Goal: Transaction & Acquisition: Download file/media

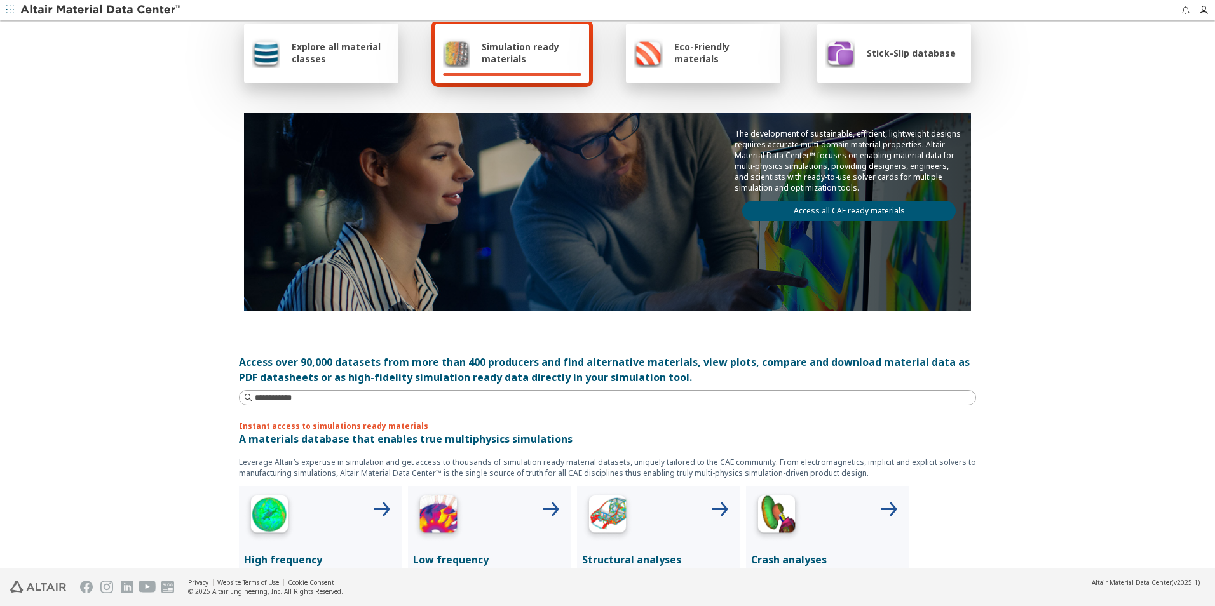
scroll to position [64, 0]
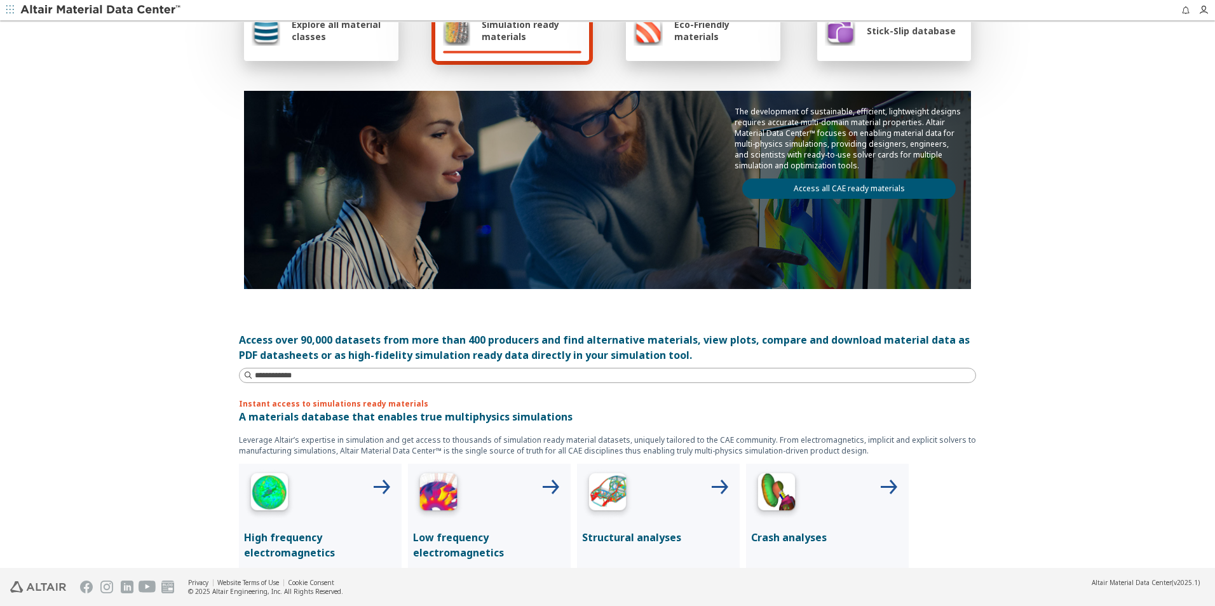
click at [643, 495] on div at bounding box center [658, 494] width 153 height 51
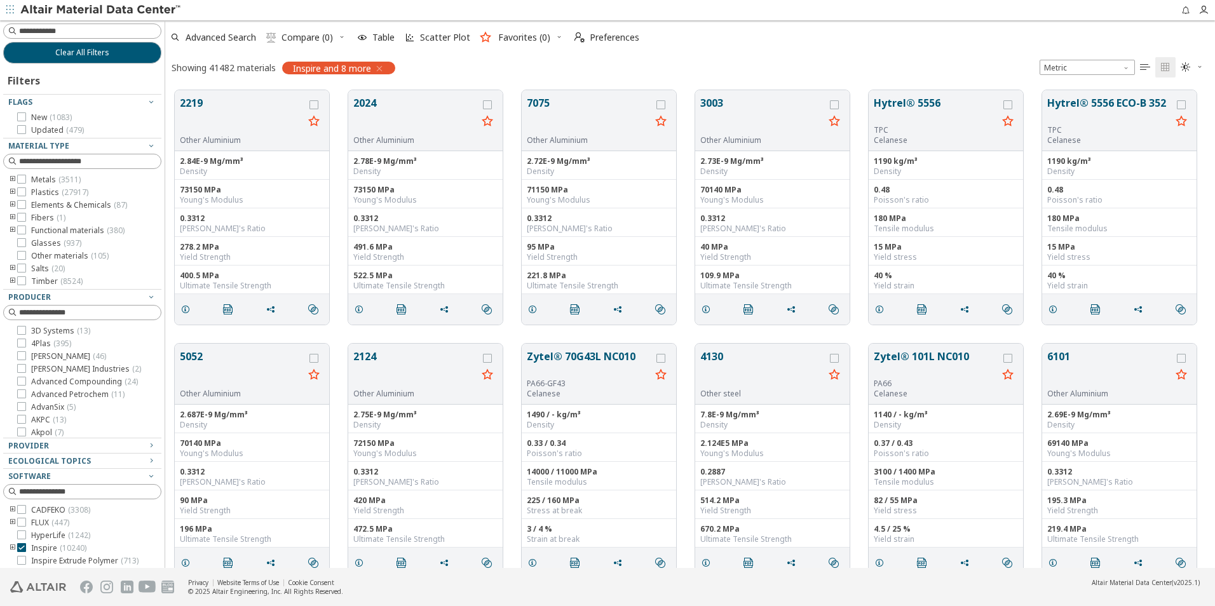
scroll to position [478, 1041]
drag, startPoint x: 77, startPoint y: 57, endPoint x: 337, endPoint y: 116, distance: 266.5
click at [77, 57] on span "Clear All Filters" at bounding box center [82, 53] width 54 height 10
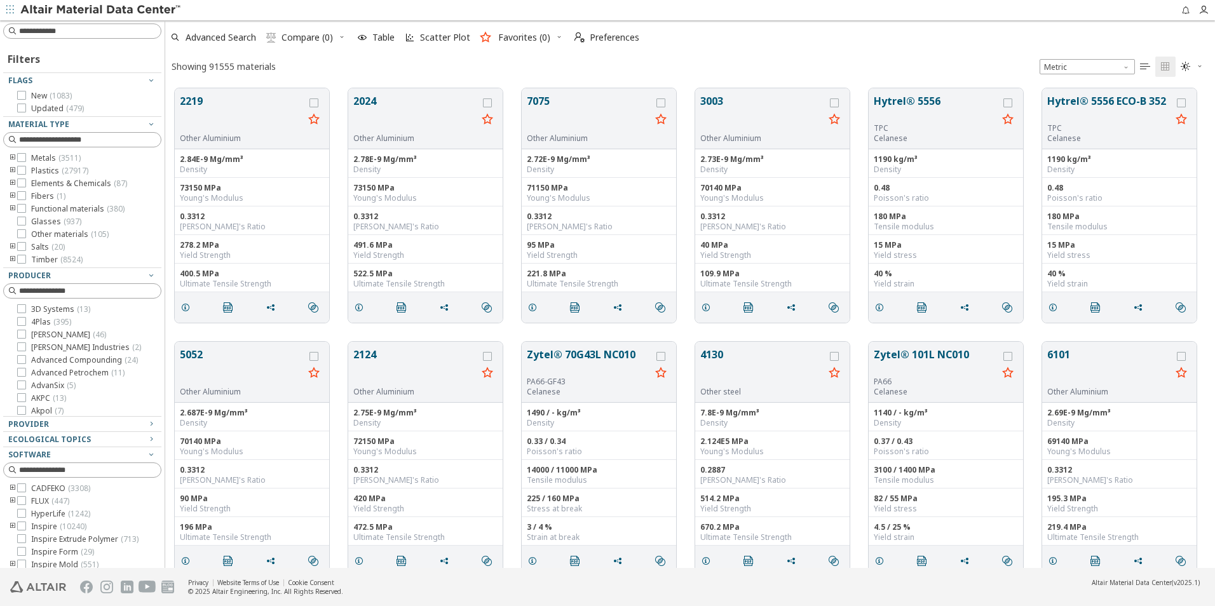
scroll to position [480, 1041]
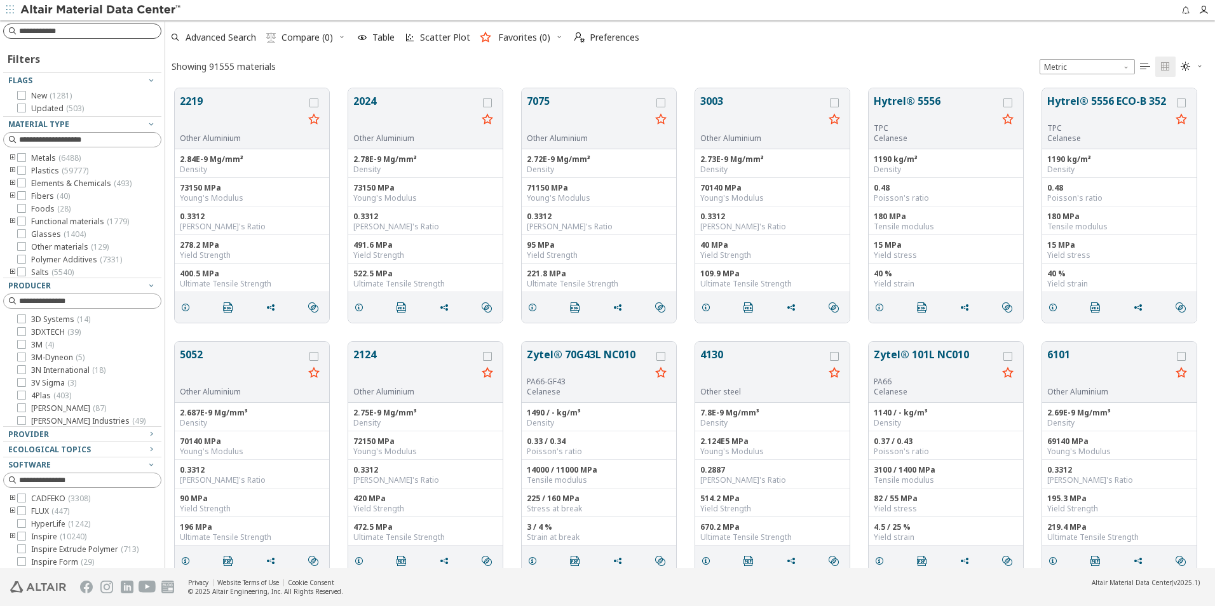
click at [107, 35] on input at bounding box center [90, 31] width 142 height 13
type input "*****"
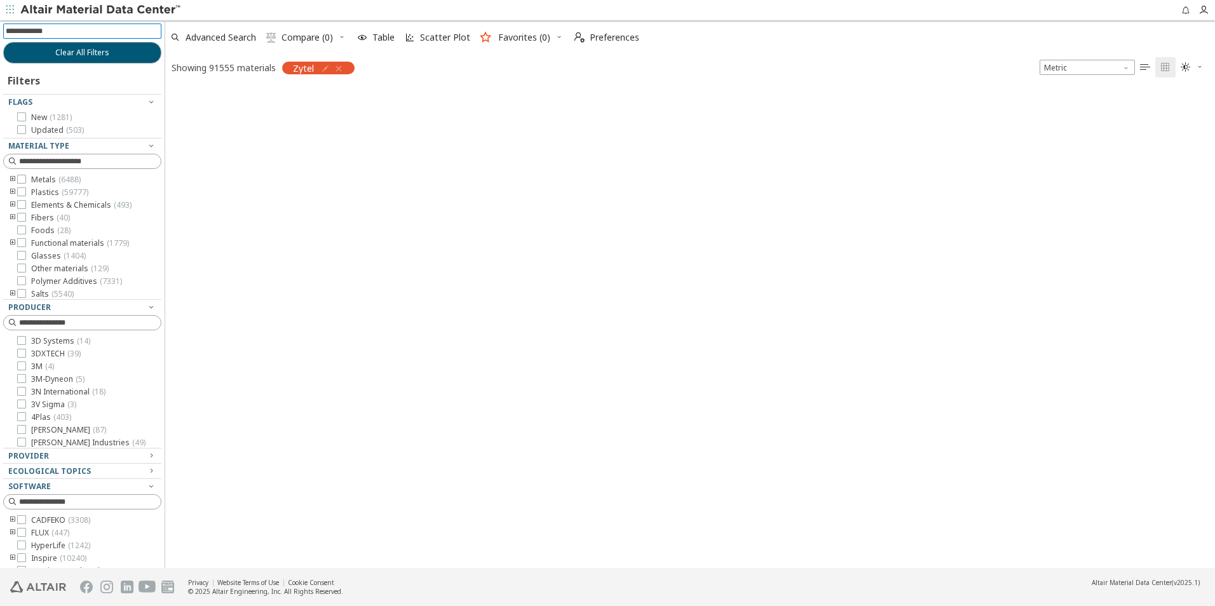
scroll to position [478, 1041]
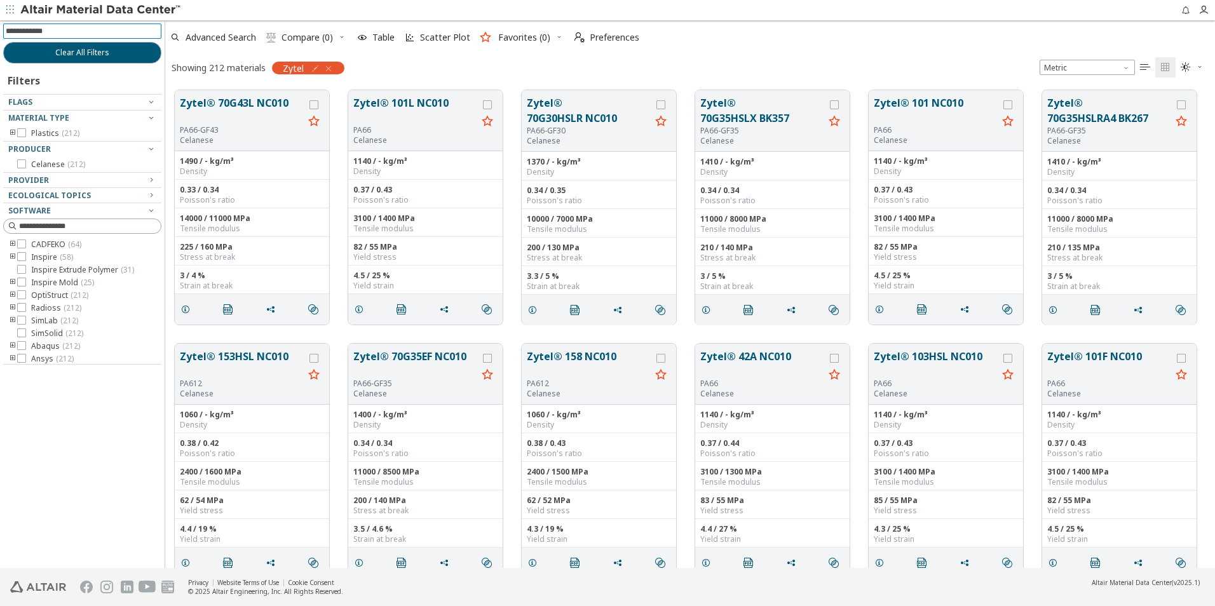
click at [83, 26] on input at bounding box center [84, 31] width 156 height 14
click at [81, 31] on input at bounding box center [84, 31] width 156 height 14
type input "******"
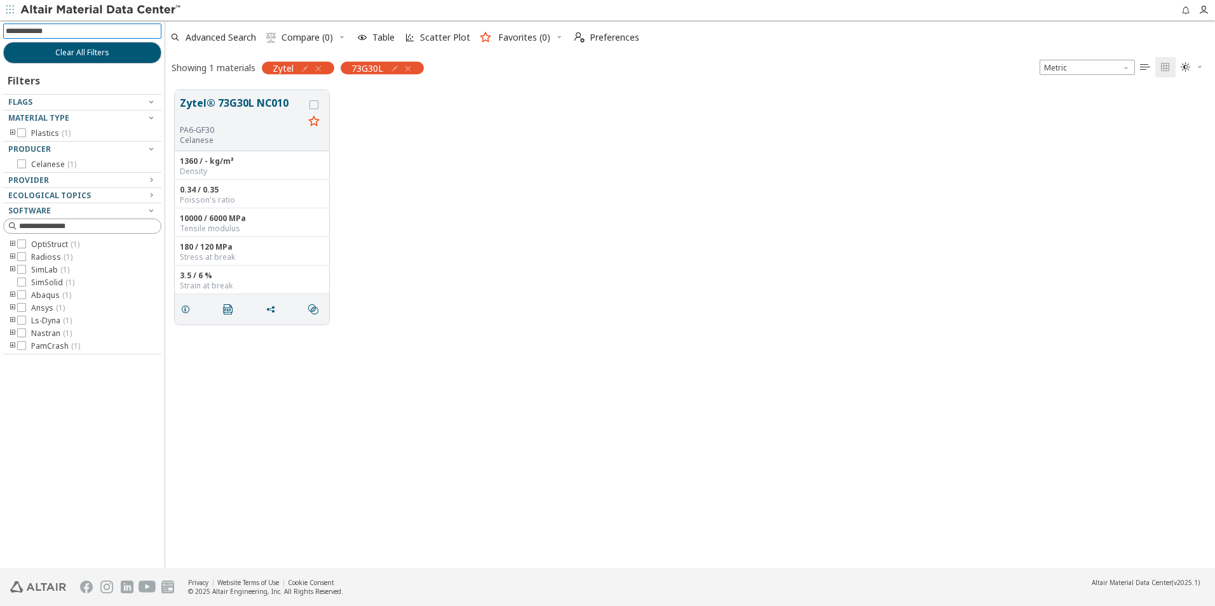
click at [478, 153] on div "Zytel® 73G30L NC010 PA6-GF30 Celanese 1360 / - kg/m³ Density 0.34 / 0.35 Poisso…" at bounding box center [690, 208] width 1050 height 254
click at [215, 104] on button "Zytel® 73G30L NC010" at bounding box center [242, 110] width 124 height 30
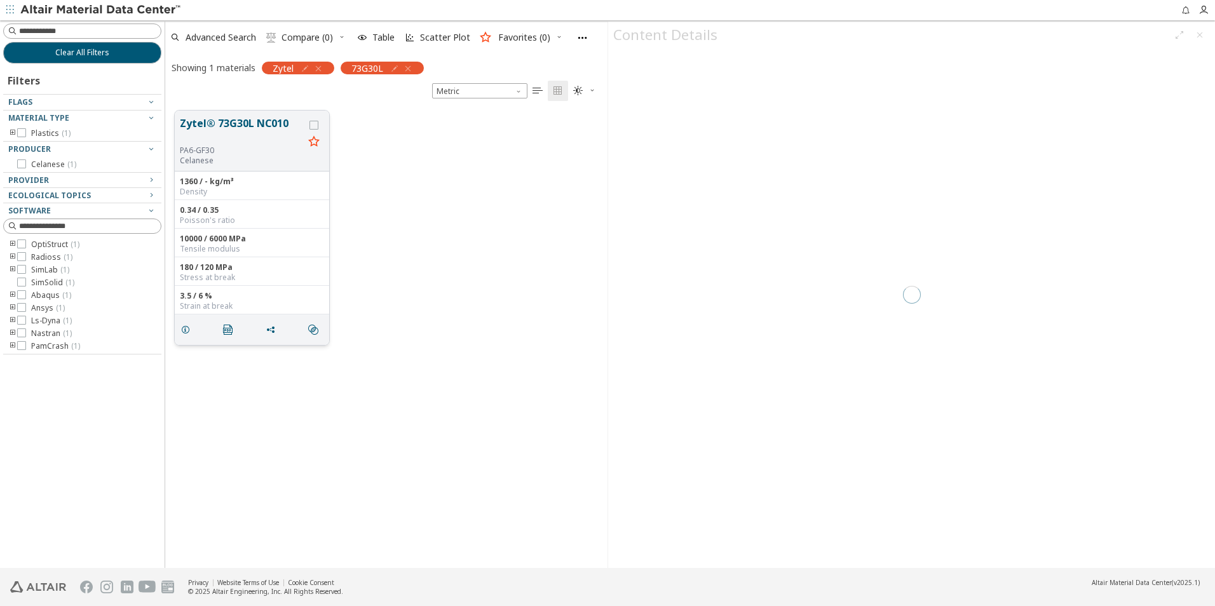
scroll to position [458, 433]
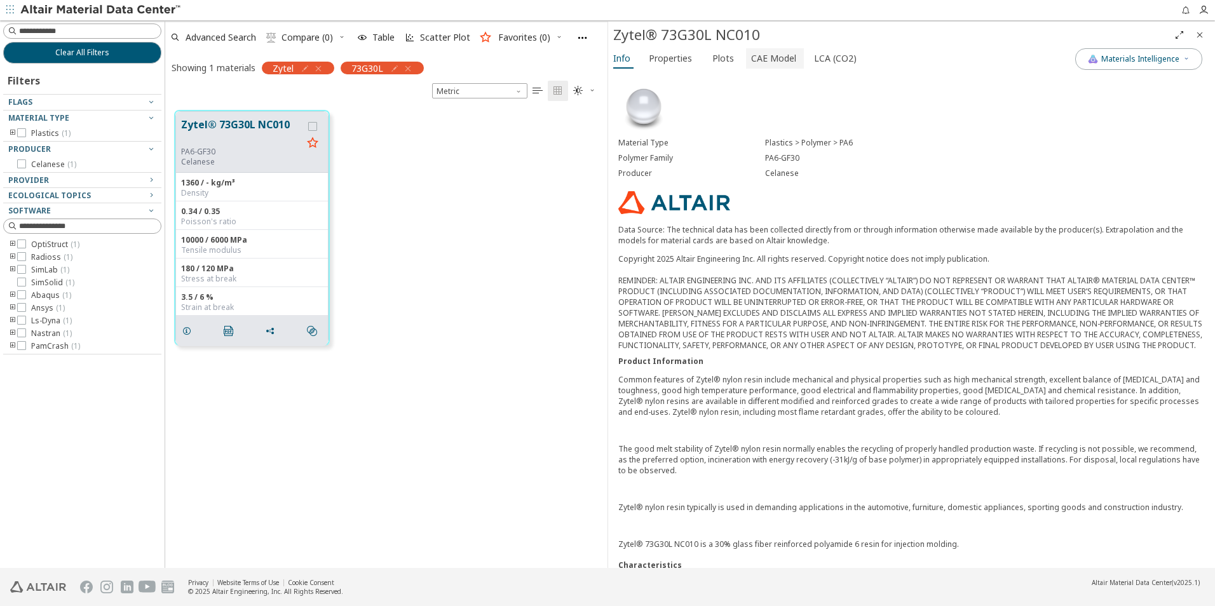
click at [789, 64] on span "CAE Model" at bounding box center [773, 58] width 45 height 20
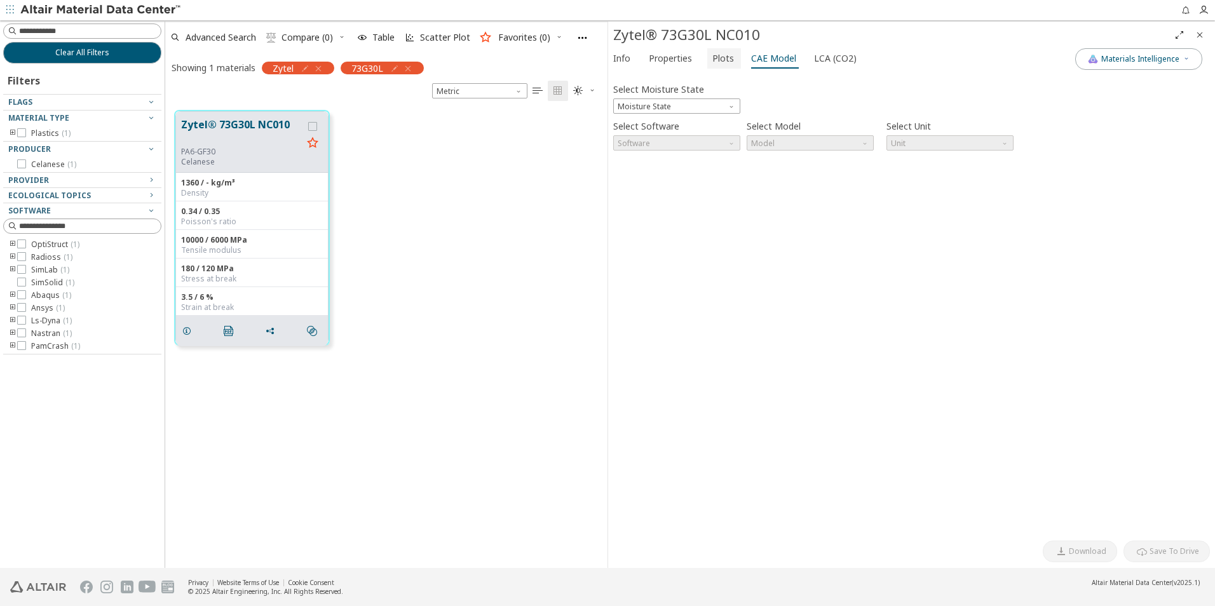
click at [730, 59] on span "Plots" at bounding box center [725, 58] width 24 height 20
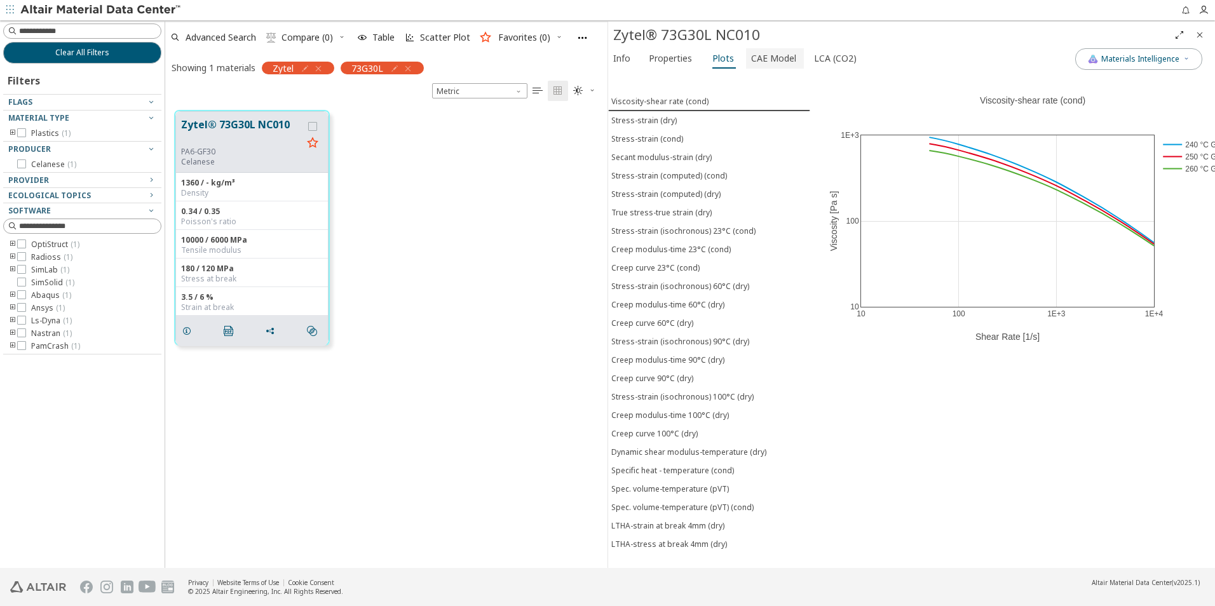
click at [768, 57] on span "CAE Model" at bounding box center [773, 58] width 45 height 20
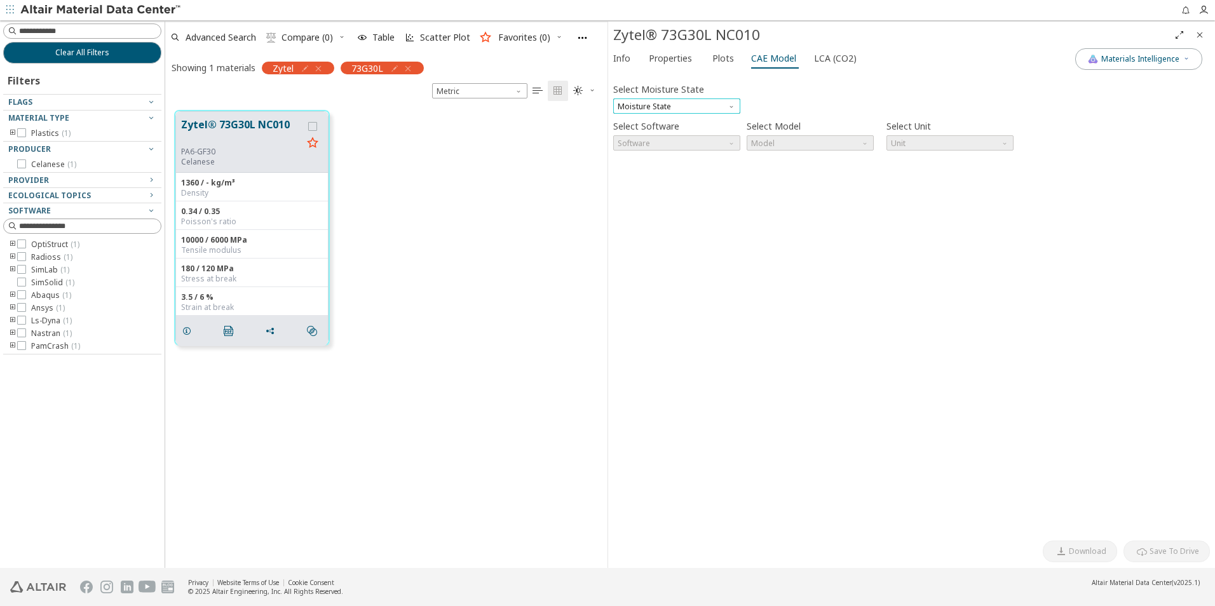
click at [720, 111] on span "Moisture State" at bounding box center [676, 106] width 127 height 15
click at [707, 142] on button "Conditioned" at bounding box center [676, 136] width 127 height 15
click at [732, 142] on span "Software" at bounding box center [733, 140] width 10 height 10
click at [733, 97] on div "Select Moisture State Conditioned" at bounding box center [676, 97] width 127 height 34
click at [734, 111] on span "Conditioned" at bounding box center [676, 106] width 127 height 15
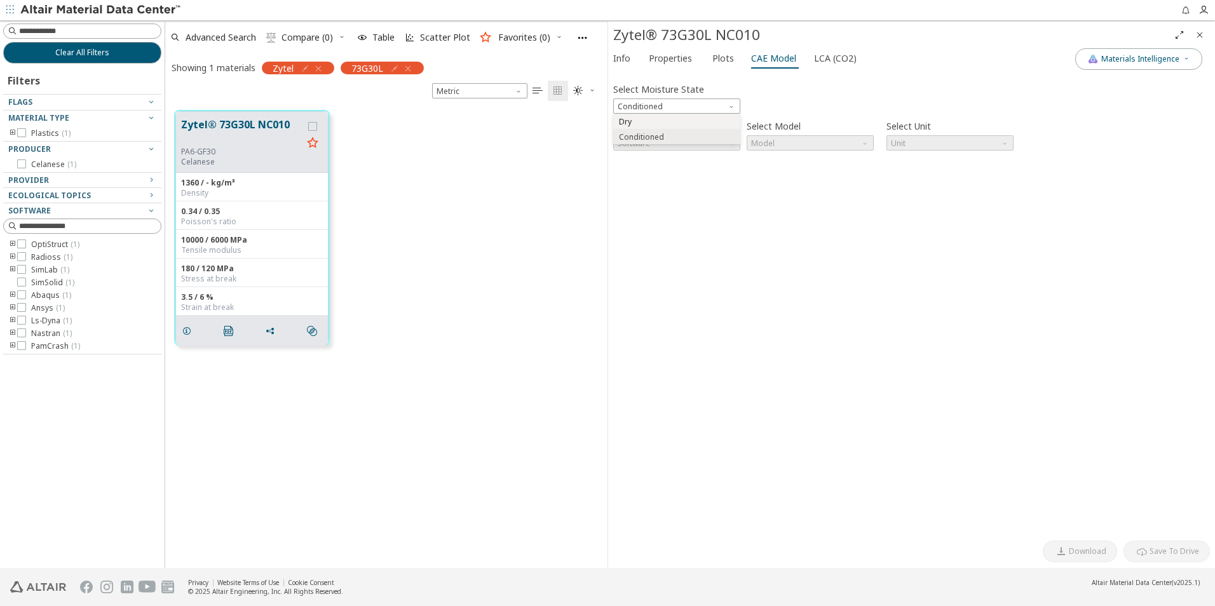
click at [718, 116] on button "Dry" at bounding box center [676, 121] width 127 height 15
click at [728, 144] on span "Software" at bounding box center [733, 140] width 10 height 10
click at [681, 245] on button "Ansys" at bounding box center [676, 249] width 127 height 15
click at [846, 144] on span "Model" at bounding box center [810, 142] width 127 height 15
click at [831, 170] on span "Plastic" at bounding box center [810, 174] width 117 height 9
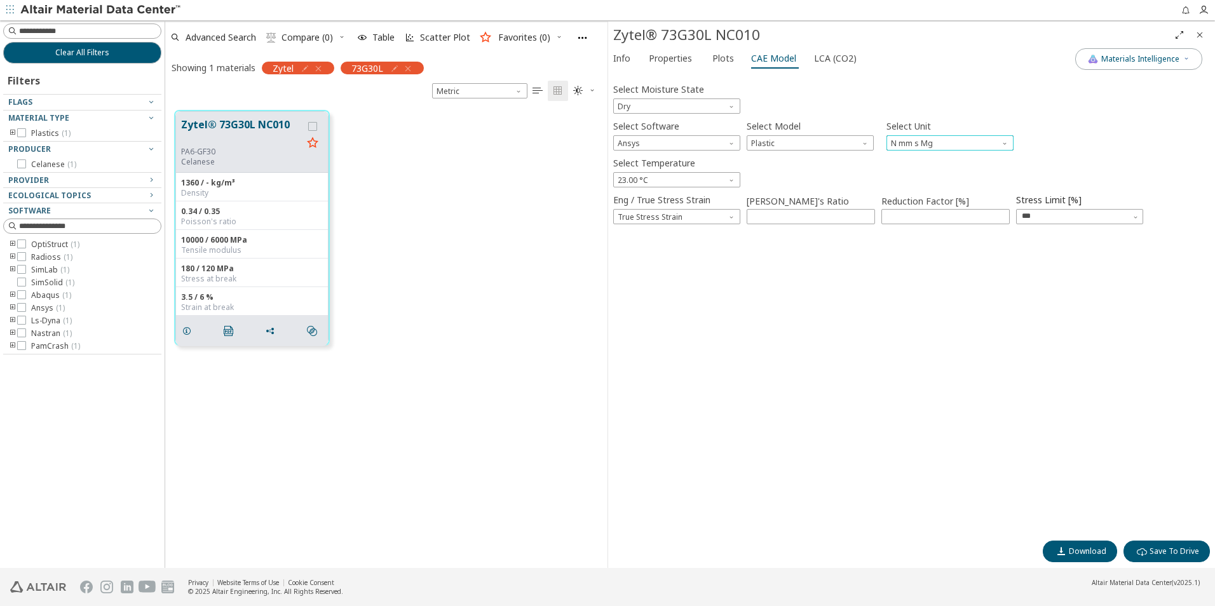
click at [1004, 144] on span "Unit" at bounding box center [1006, 140] width 10 height 10
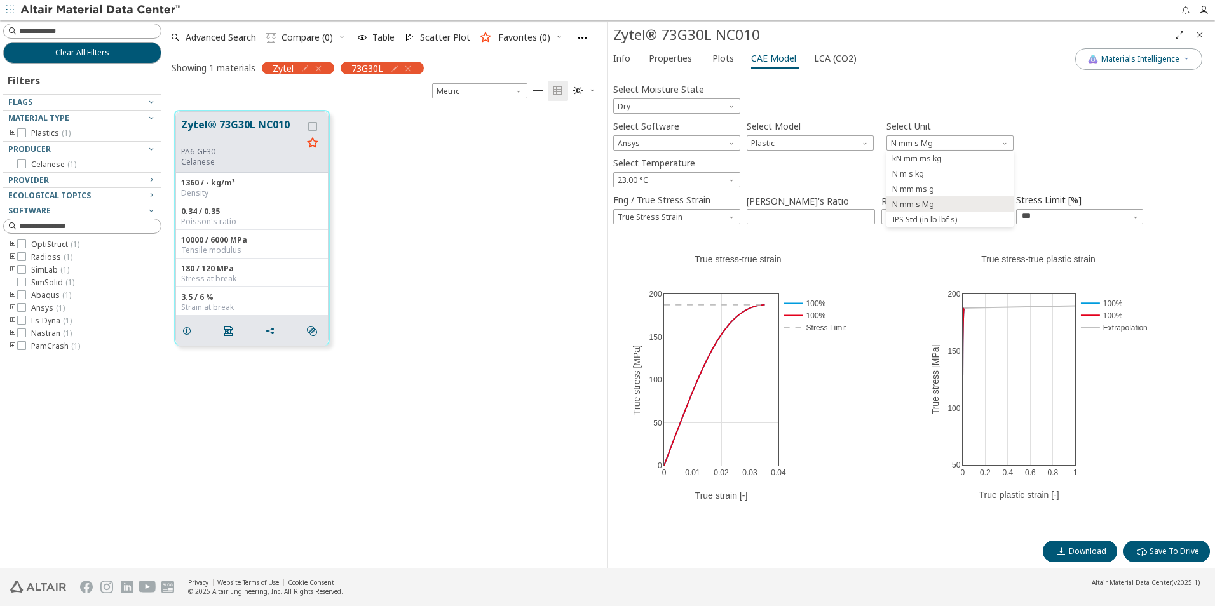
click at [1104, 146] on div "Select Software Ansys Select Model Plastic Select Unit N mm s Mg" at bounding box center [911, 134] width 597 height 34
click at [734, 219] on span "Eng / True Stress Strain" at bounding box center [733, 214] width 10 height 10
click at [617, 280] on div "0 0.01 0.02 0.03 0.04 0 50 100 150 200 100% 100% Stress Limit True stress-true …" at bounding box center [738, 374] width 250 height 286
click at [1081, 552] on span "Download" at bounding box center [1088, 552] width 38 height 10
click at [721, 63] on span "Plots" at bounding box center [724, 58] width 22 height 20
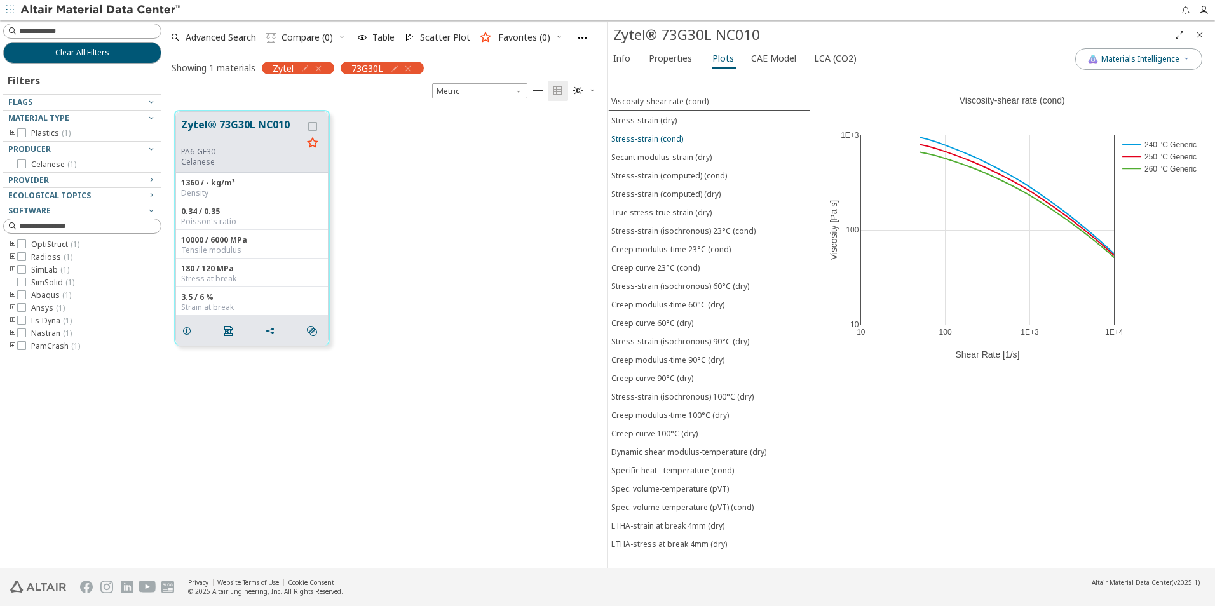
click at [667, 146] on button "Stress-strain (cond)" at bounding box center [709, 139] width 202 height 18
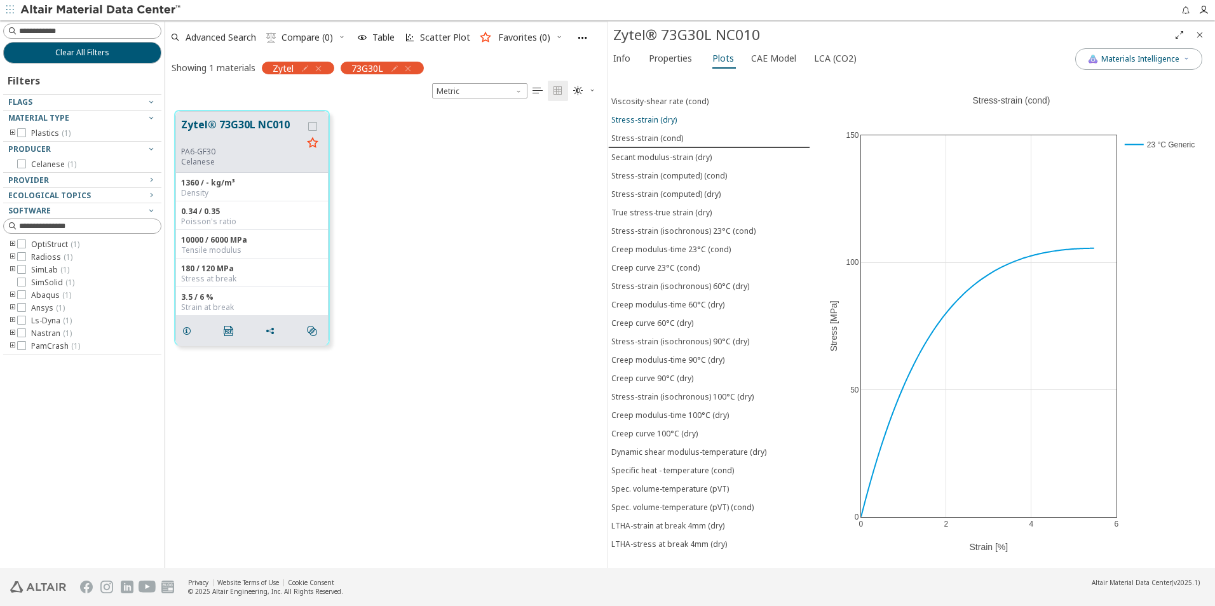
click at [662, 121] on div "Stress-strain (dry)" at bounding box center [644, 119] width 65 height 11
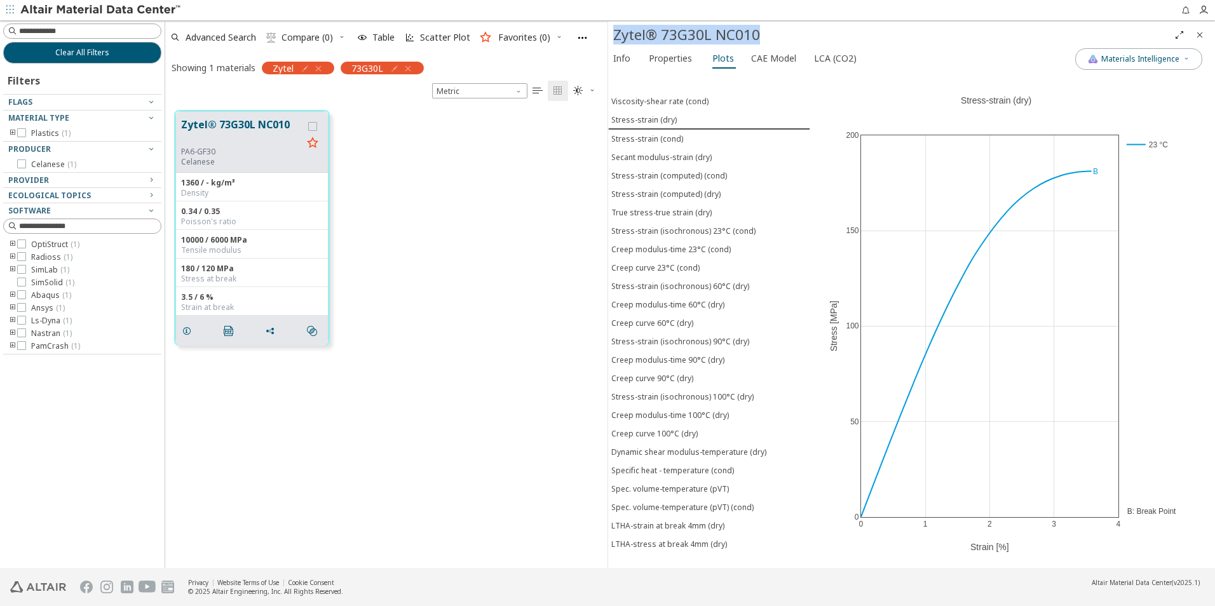
drag, startPoint x: 765, startPoint y: 34, endPoint x: 614, endPoint y: 37, distance: 150.7
click at [614, 37] on div "Zytel® 73G30L NC010" at bounding box center [891, 35] width 556 height 20
copy div "Zytel® 73G30L NC010"
click at [743, 78] on div "Viscosity-shear rate (cond) Stress-strain (dry) Stress-strain (cond) Secant mod…" at bounding box center [709, 320] width 202 height 496
click at [763, 59] on span "CAE Model" at bounding box center [773, 58] width 45 height 20
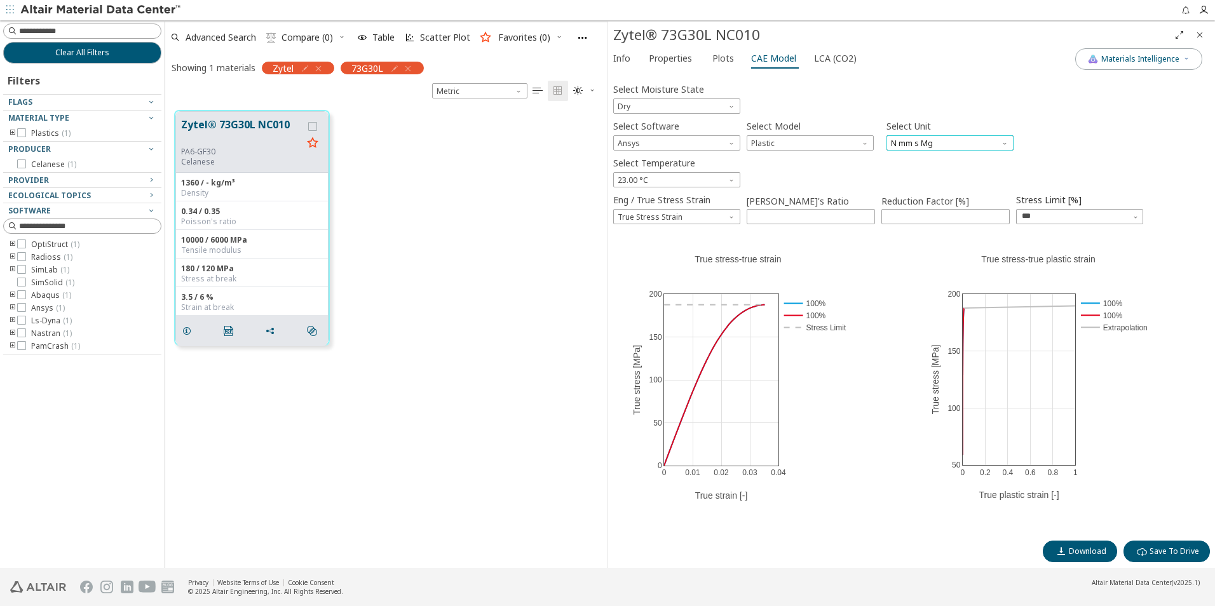
click at [982, 140] on span "N mm s Mg" at bounding box center [950, 142] width 127 height 15
click at [972, 172] on span "N m s kg" at bounding box center [950, 174] width 117 height 9
click at [1071, 545] on button "Download" at bounding box center [1080, 552] width 74 height 22
click at [908, 81] on div "Select Moisture State Dry" at bounding box center [911, 97] width 597 height 34
drag, startPoint x: 1034, startPoint y: 46, endPoint x: 1041, endPoint y: 4, distance: 42.0
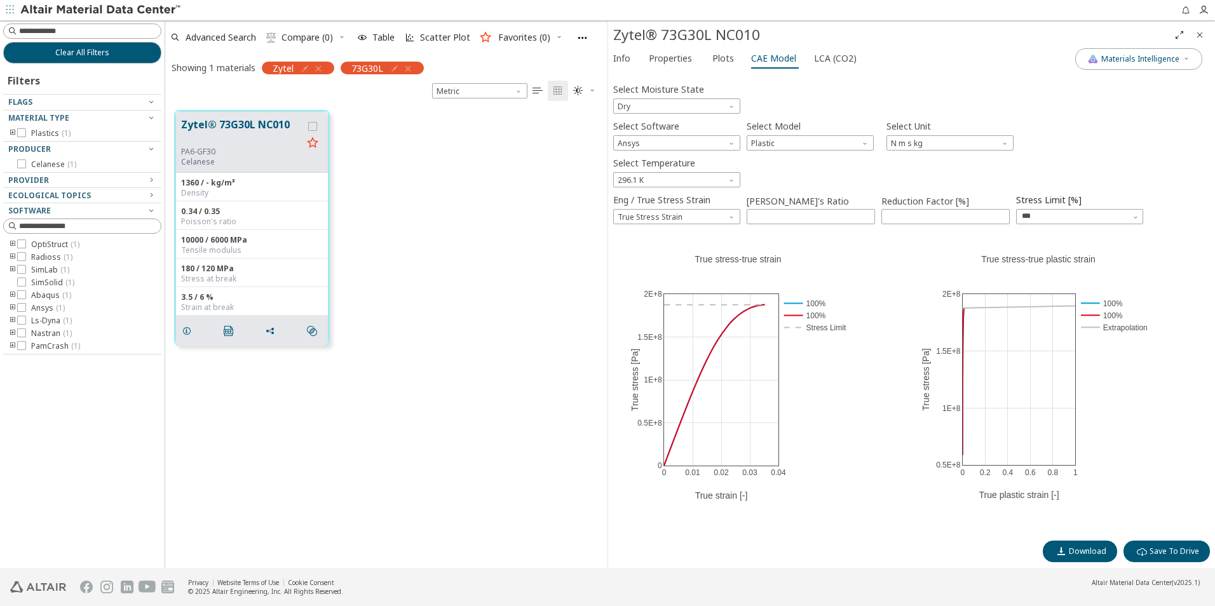
click at [1034, 46] on div "Zytel® 73G30L NC010" at bounding box center [911, 35] width 607 height 27
